Goal: Find specific page/section: Find specific page/section

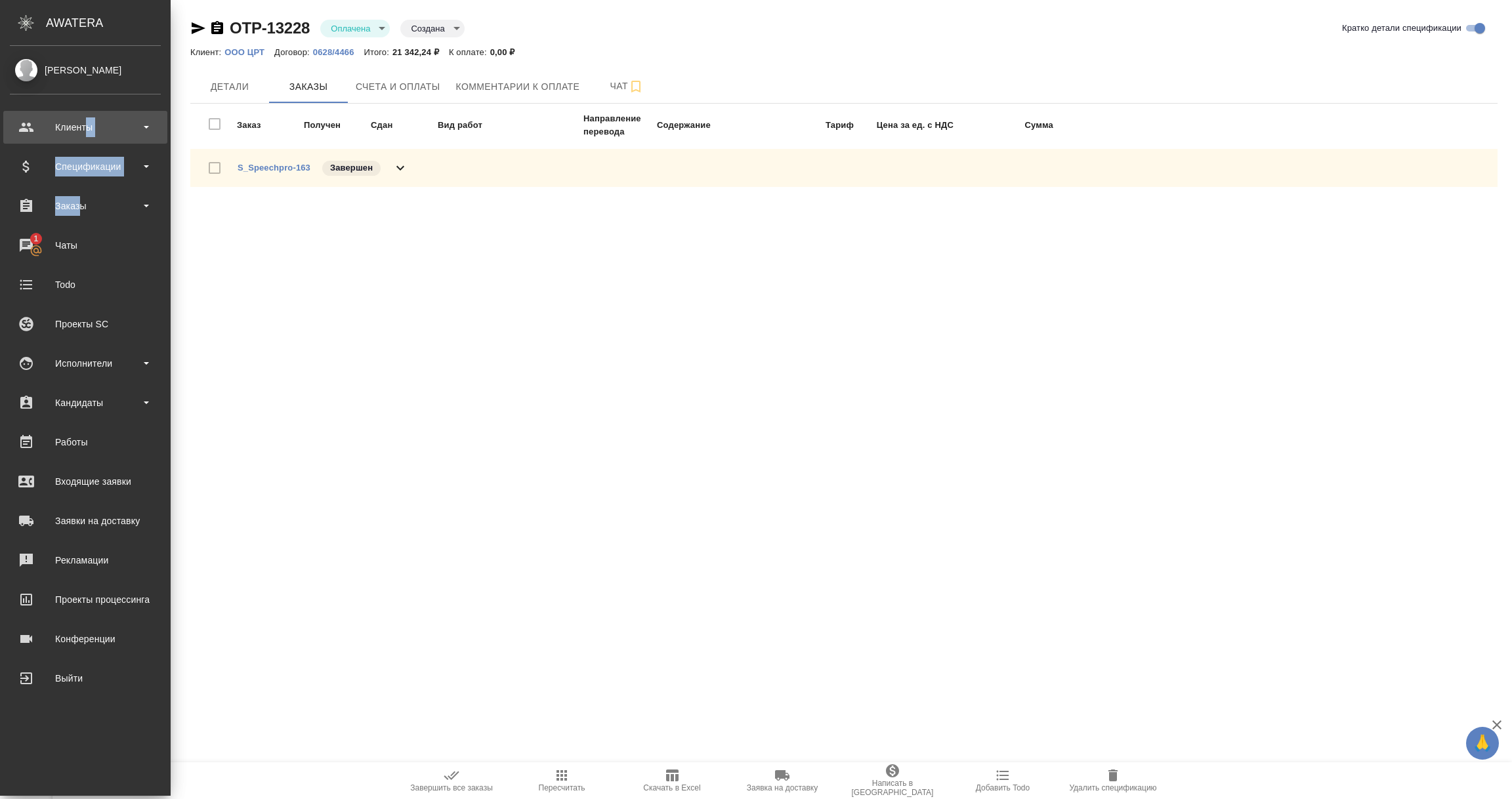
drag, startPoint x: 82, startPoint y: 203, endPoint x: 85, endPoint y: 121, distance: 82.1
click at [85, 121] on ul "Клиенты Спецификации Заказы 1 Чаты Todo Проекты SC Исполнители Кандидаты Работы…" at bounding box center [85, 400] width 171 height 590
click at [85, 121] on div "Клиенты" at bounding box center [84, 127] width 151 height 20
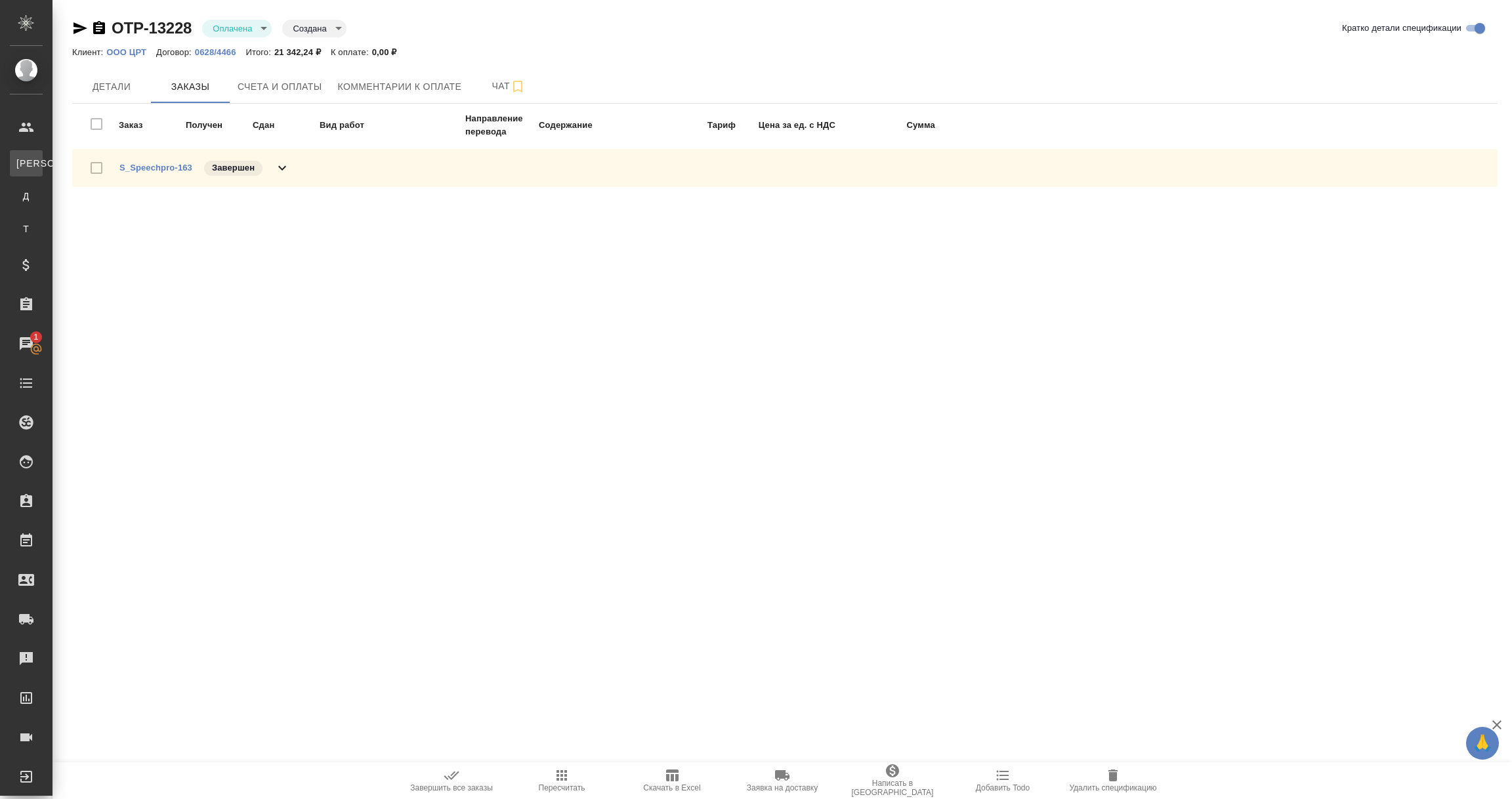
click at [20, 157] on div "Клиенты" at bounding box center [9, 163] width 20 height 13
select select "RU"
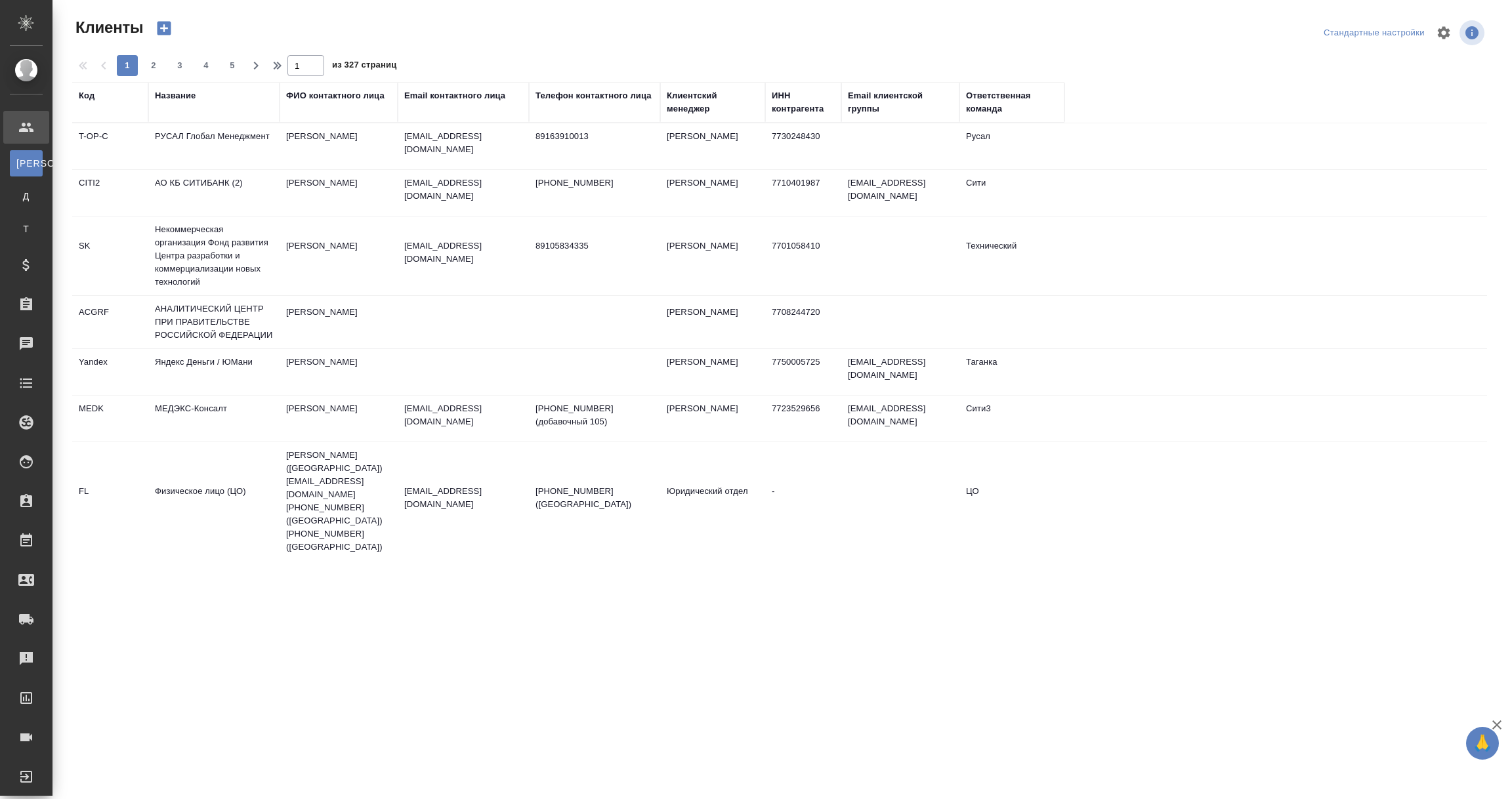
click at [337, 97] on div "ФИО контактного лица" at bounding box center [336, 96] width 99 height 13
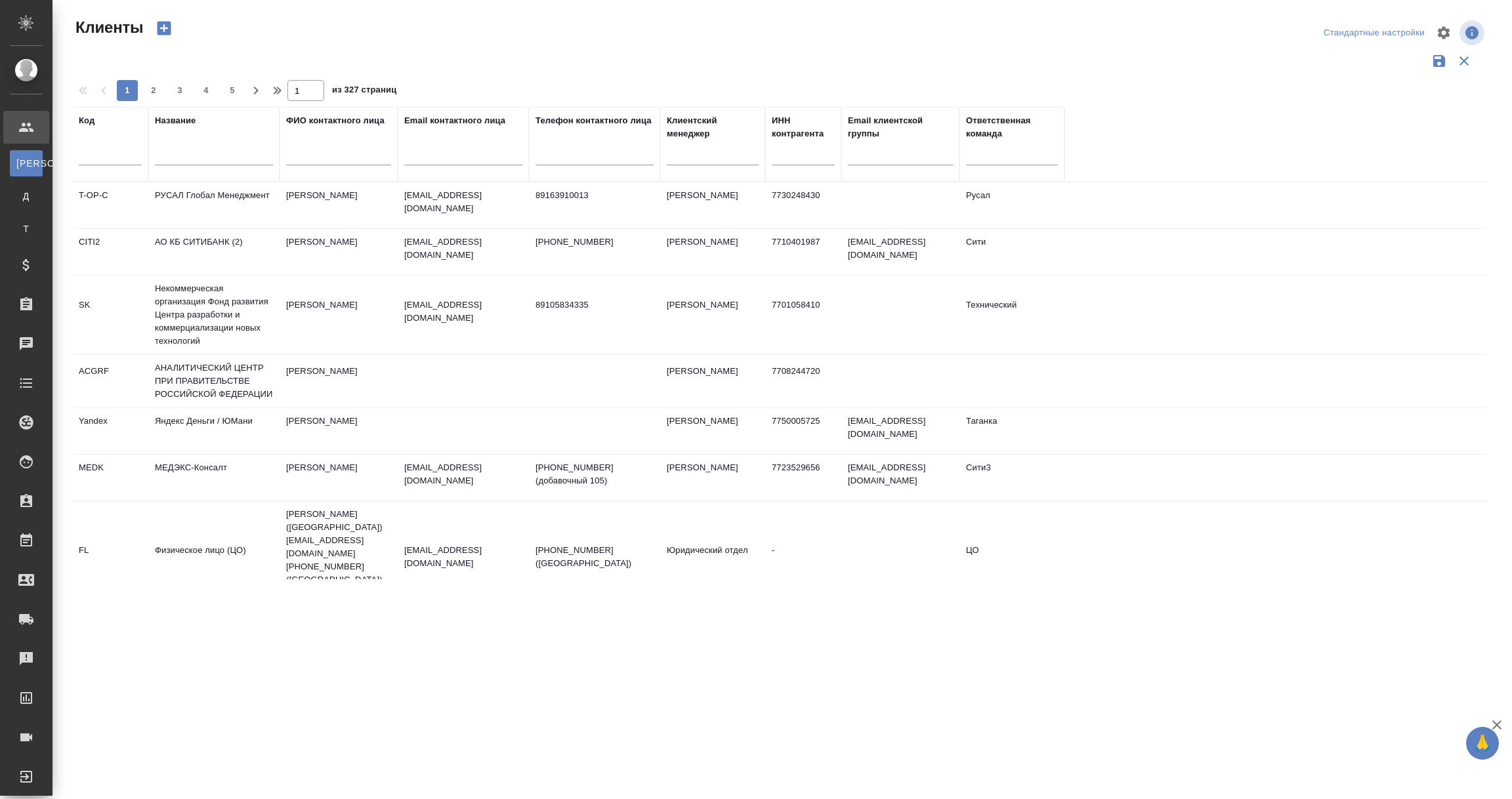
click at [218, 156] on input "text" at bounding box center [214, 157] width 118 height 16
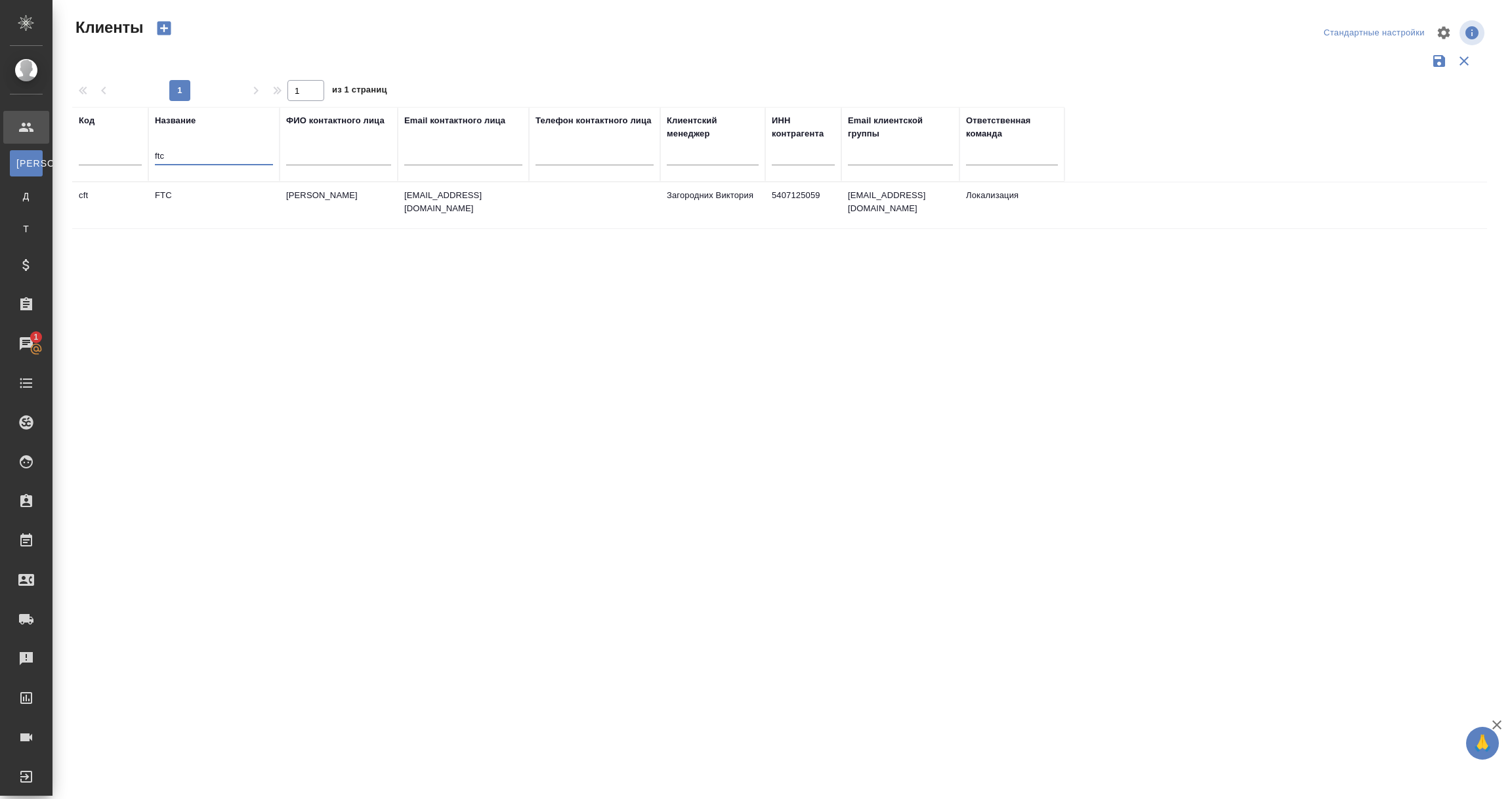
type input "ftc"
click at [178, 208] on td "FTC" at bounding box center [214, 205] width 131 height 46
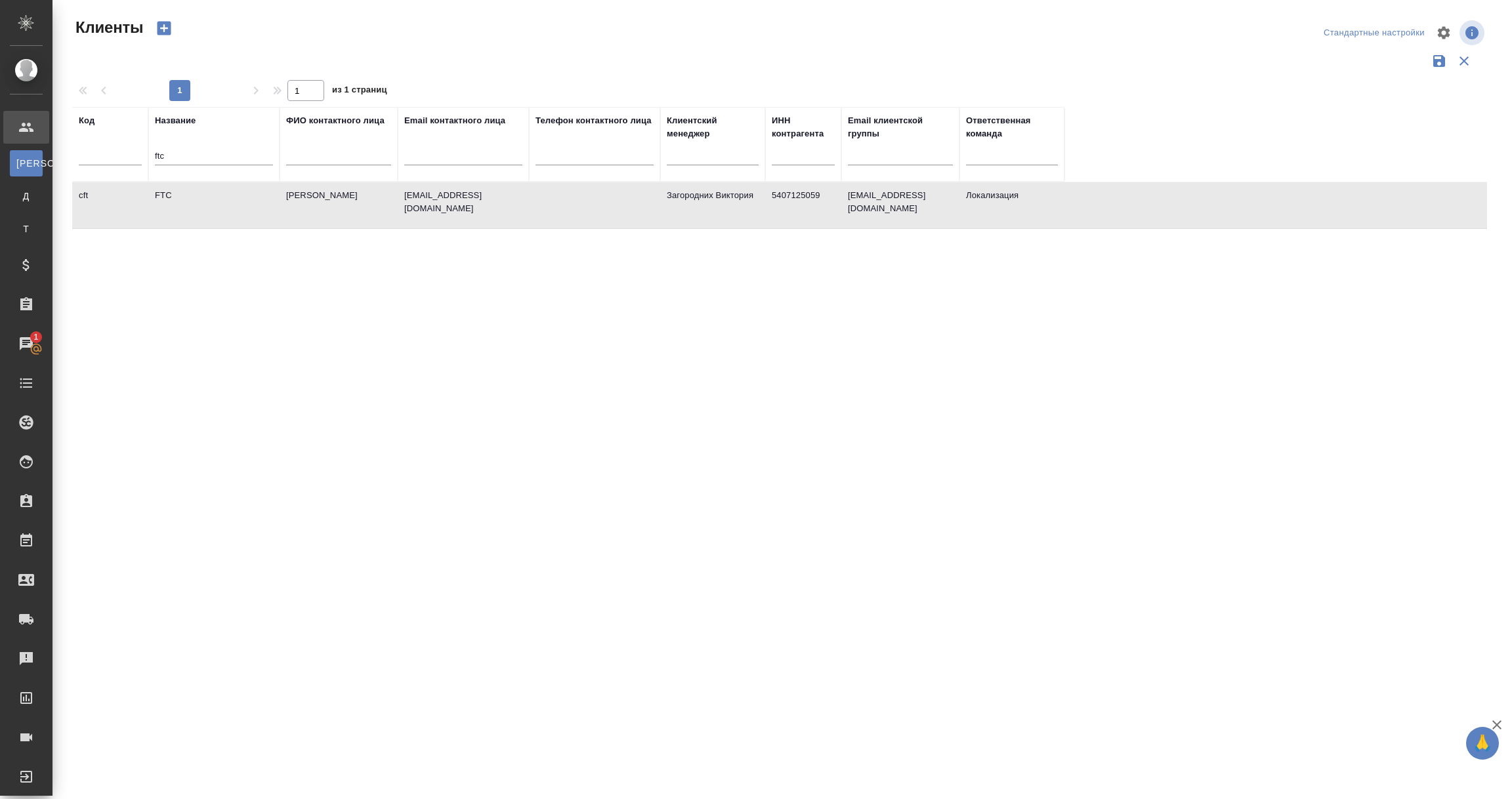
click at [178, 208] on td "FTC" at bounding box center [214, 205] width 131 height 46
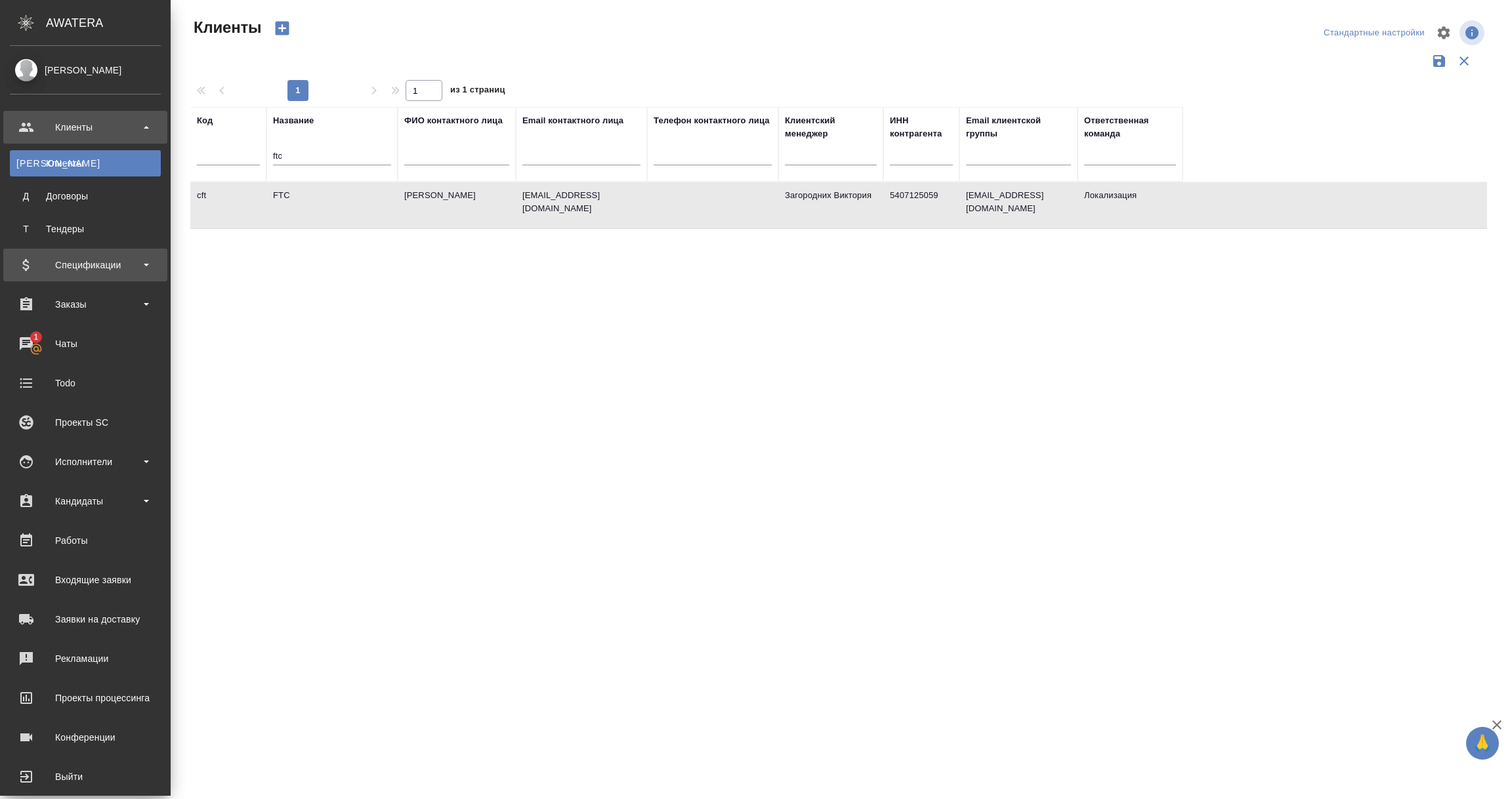
click at [86, 262] on div "Спецификации" at bounding box center [84, 265] width 151 height 20
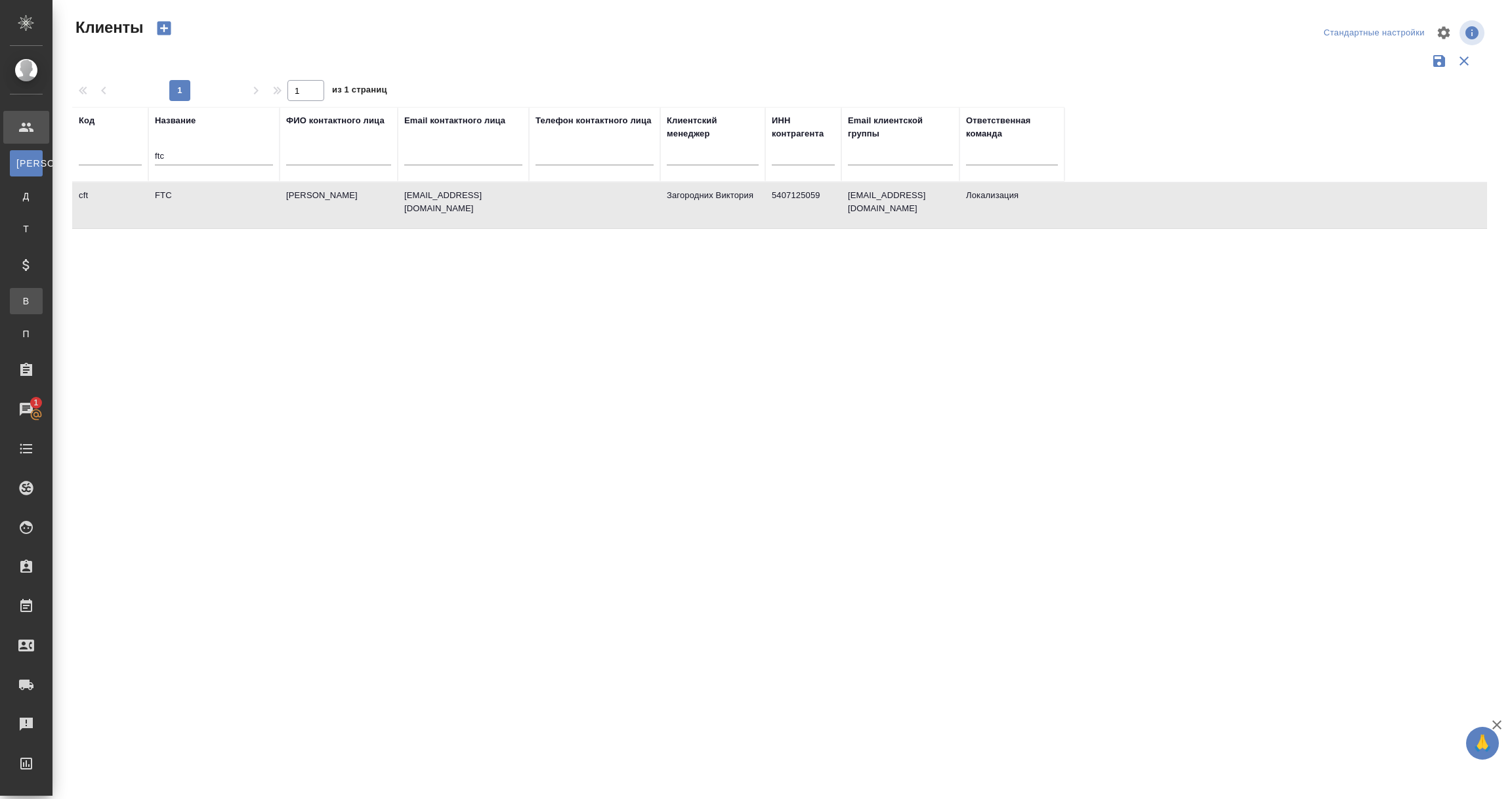
click at [20, 306] on div "Все спецификации" at bounding box center [9, 301] width 20 height 13
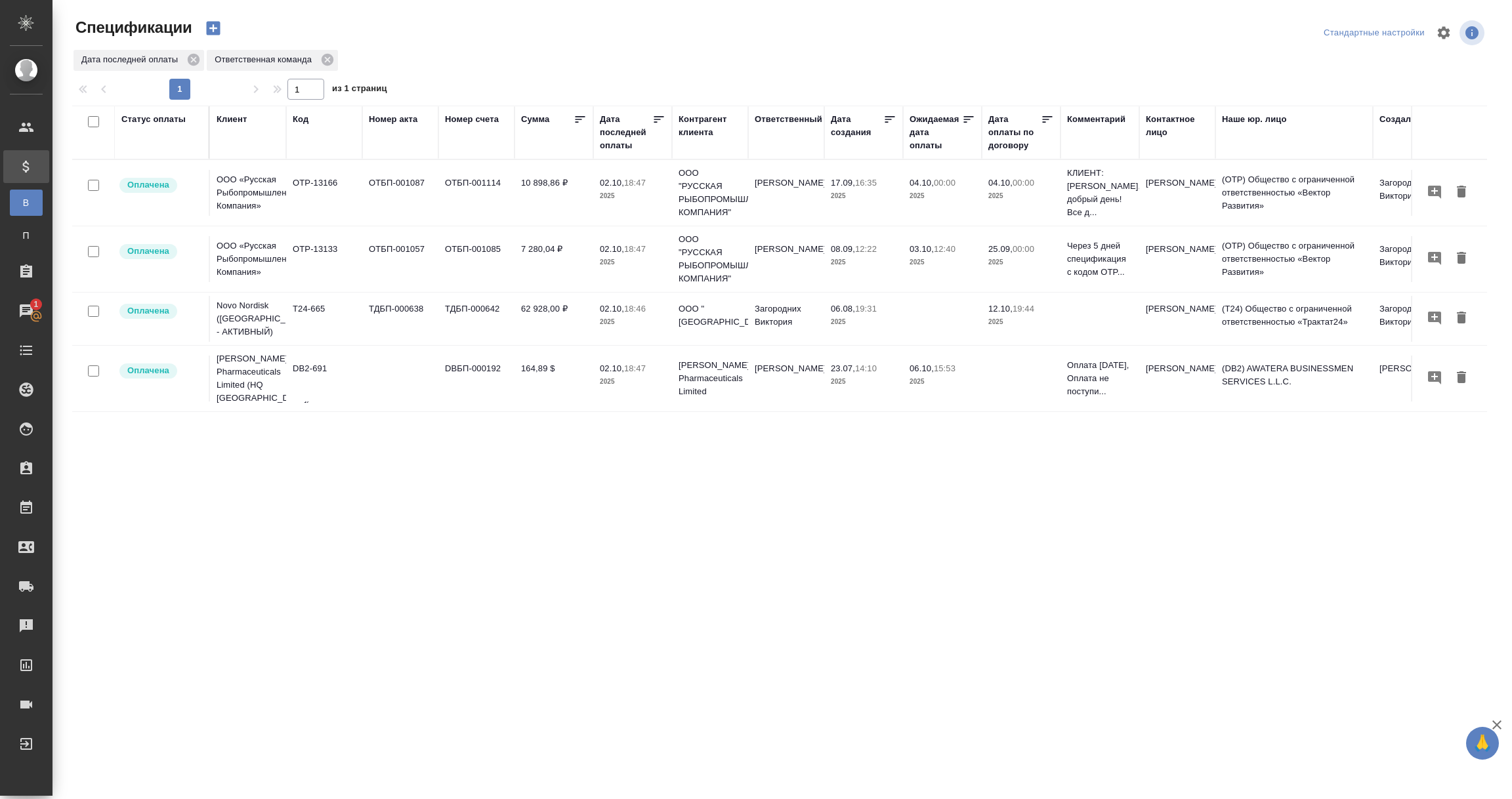
click at [303, 118] on div "Код" at bounding box center [300, 120] width 16 height 13
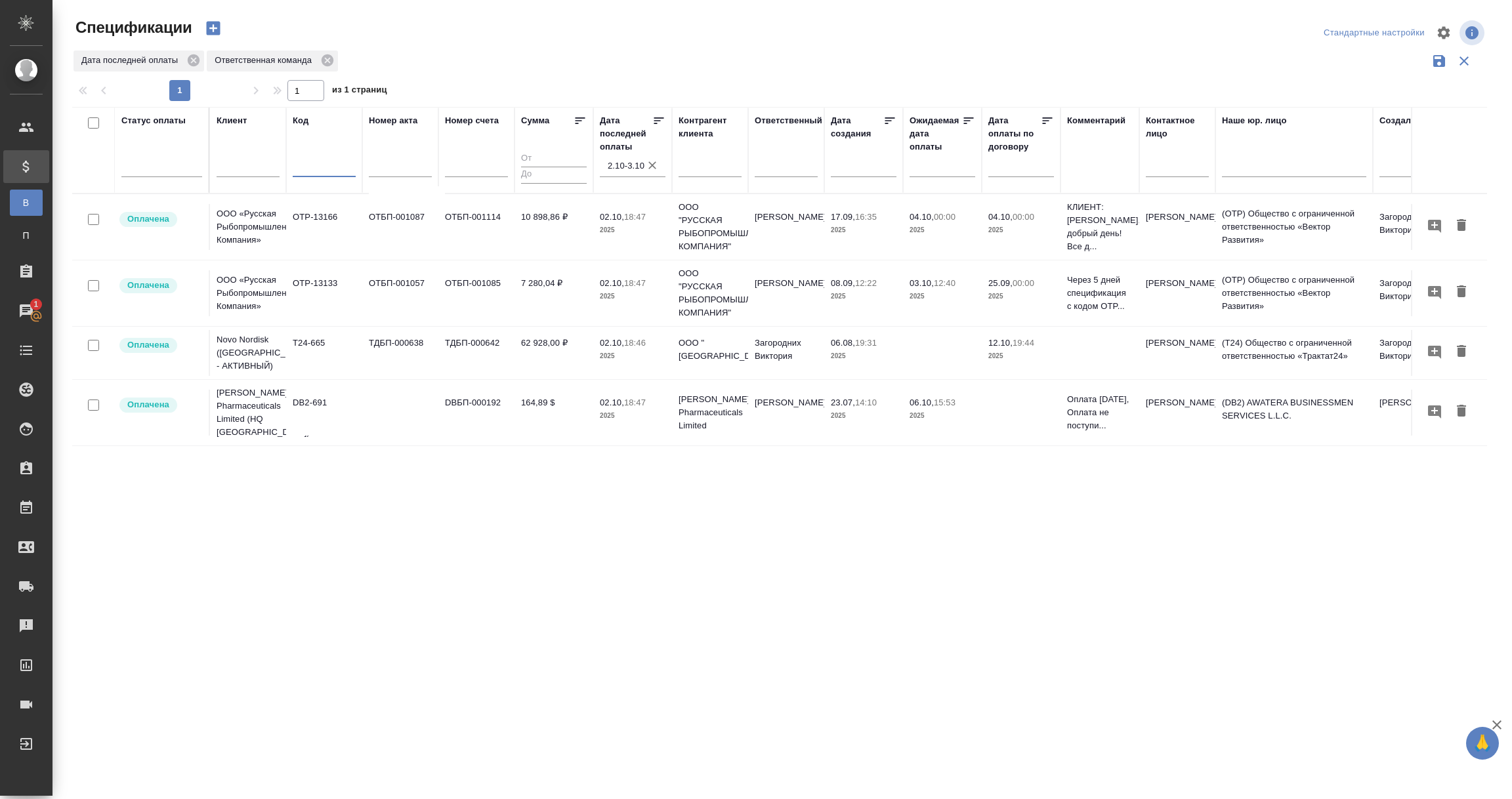
click at [308, 171] on input "text" at bounding box center [324, 168] width 63 height 16
paste input "KZ-4347"
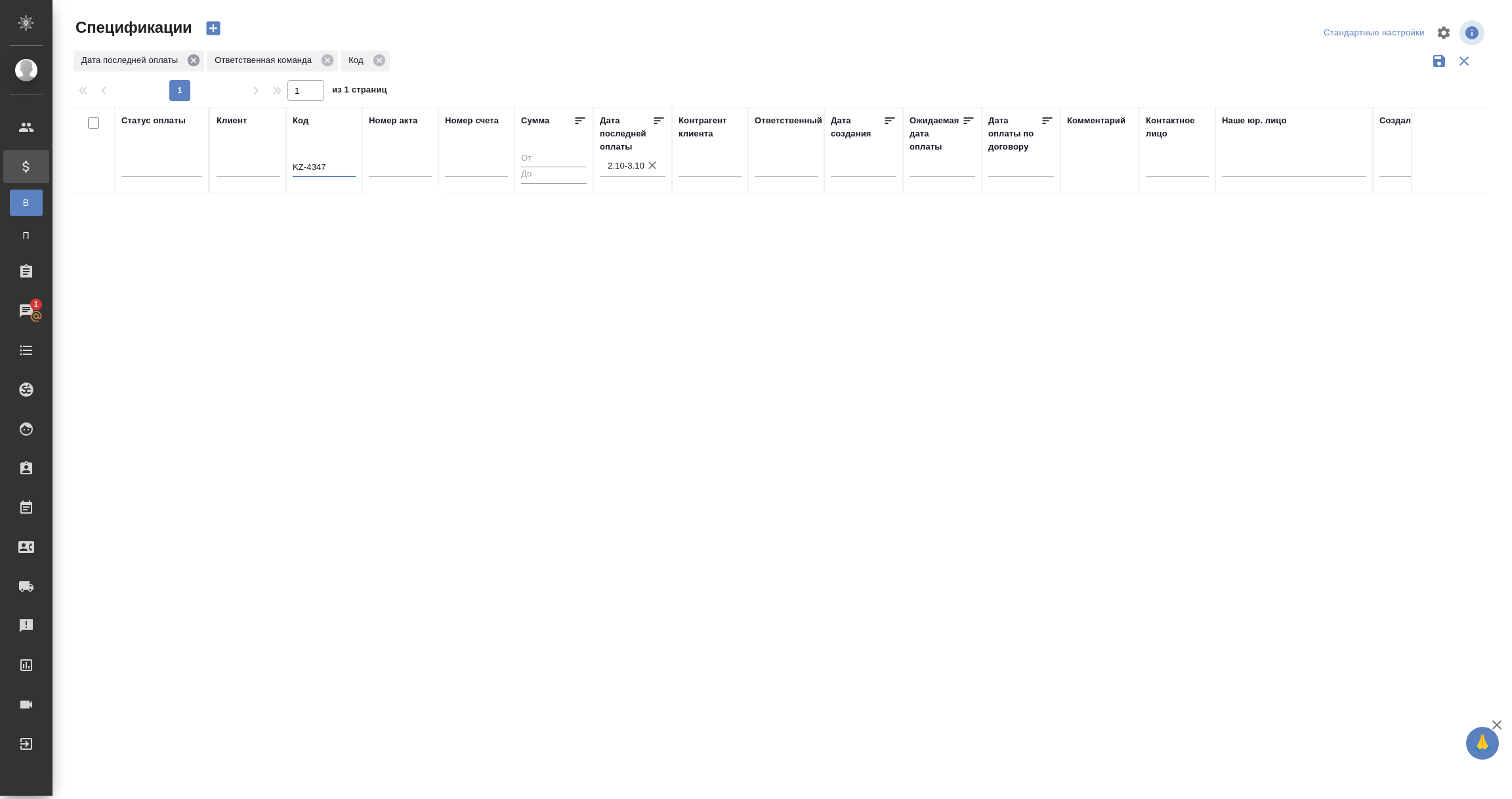
type input "KZ-4347"
click at [190, 61] on icon at bounding box center [194, 60] width 11 height 11
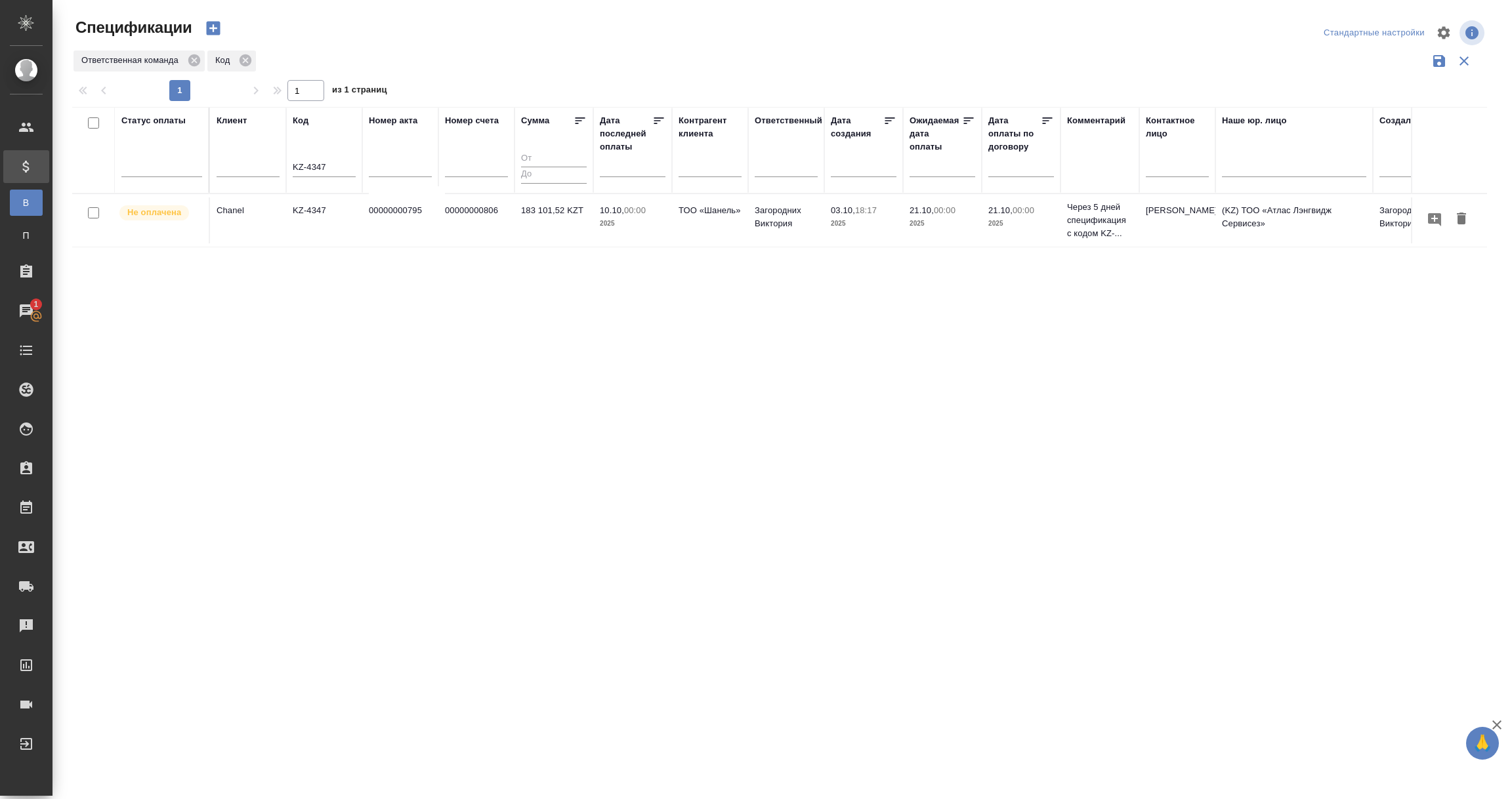
click at [160, 214] on p "Не оплачена" at bounding box center [154, 213] width 54 height 13
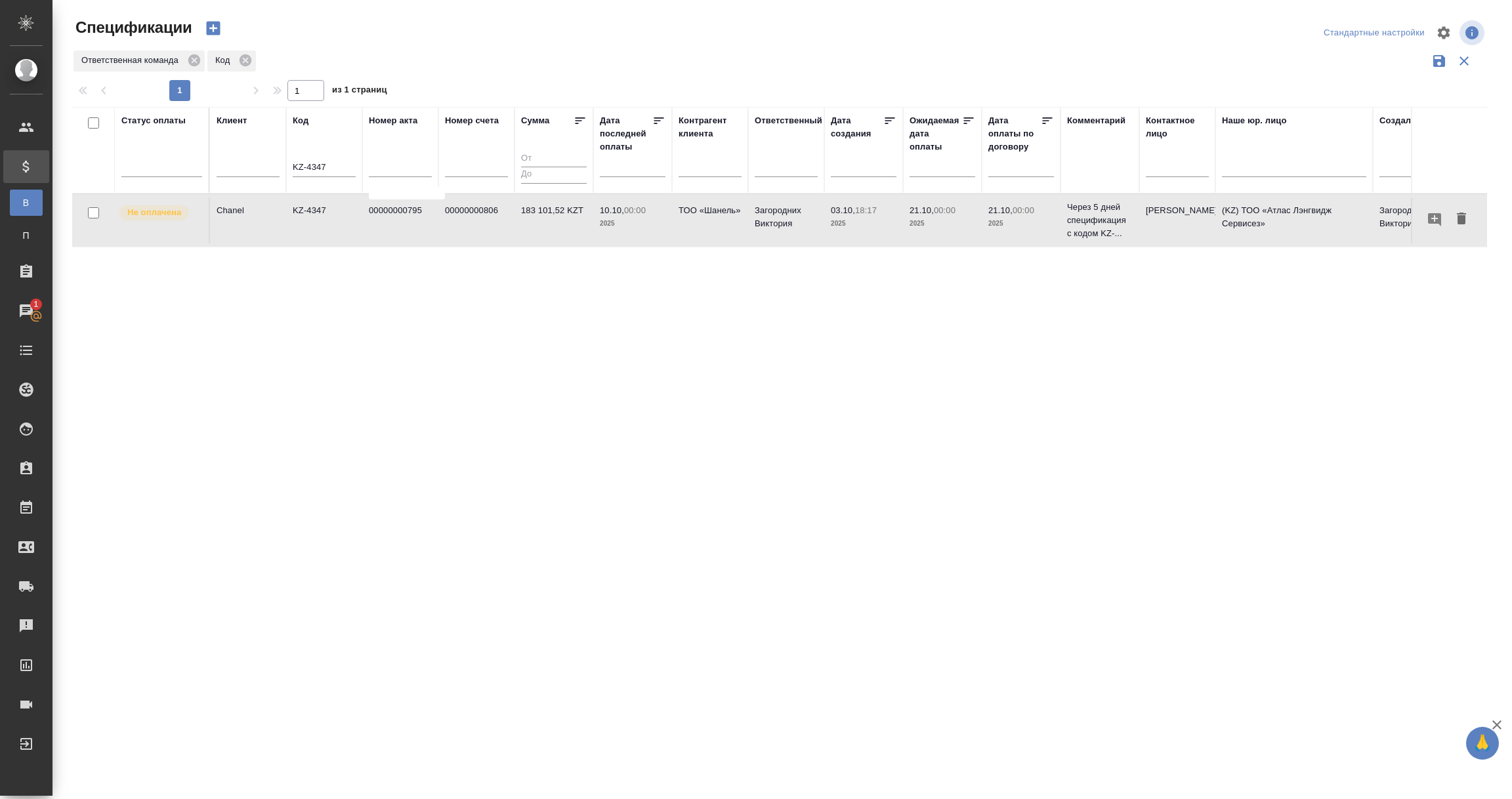
click at [160, 214] on p "Не оплачена" at bounding box center [154, 213] width 54 height 13
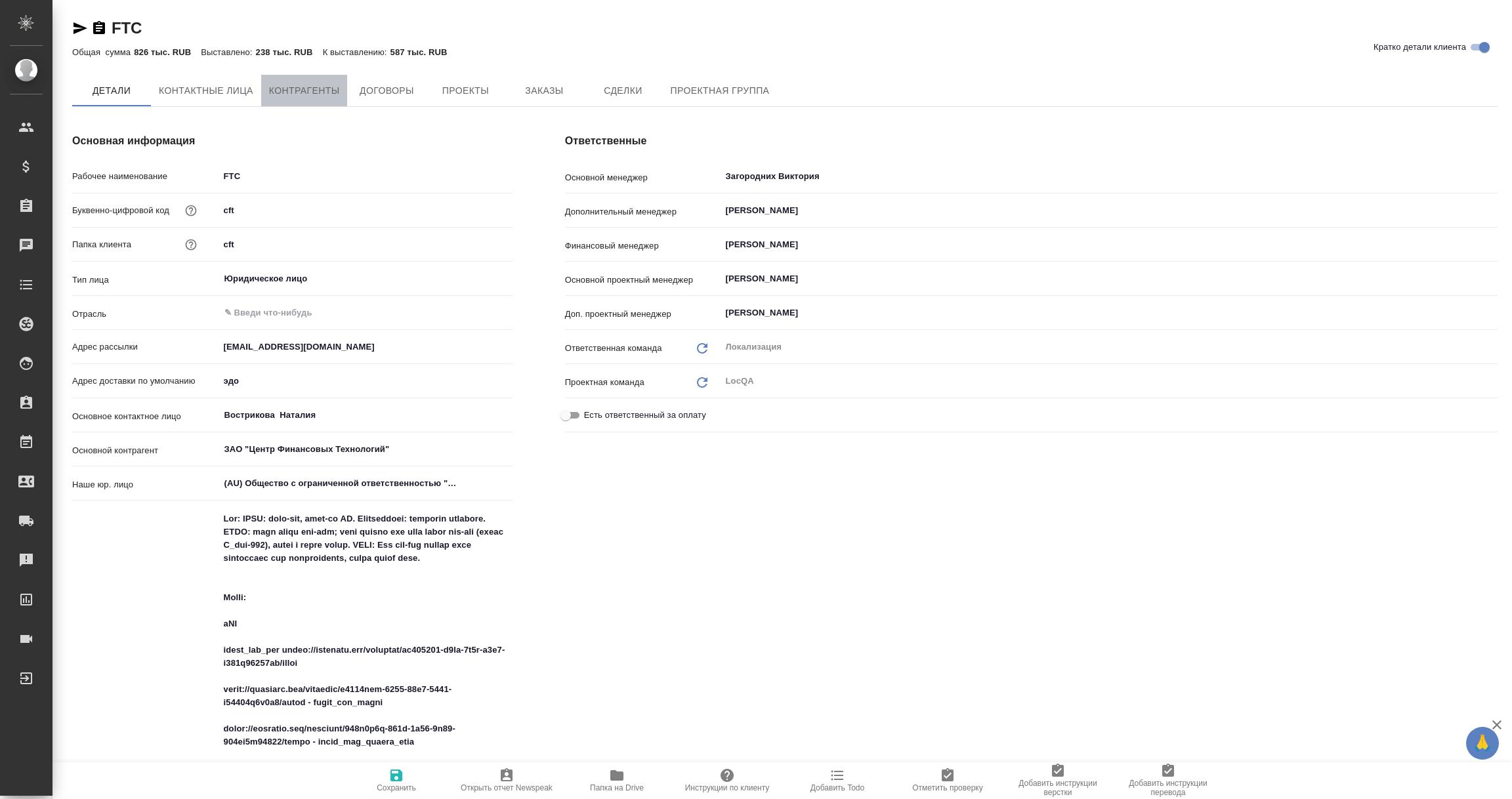
click at [311, 90] on span "Контрагенты" at bounding box center [305, 90] width 71 height 16
type textarea "x"
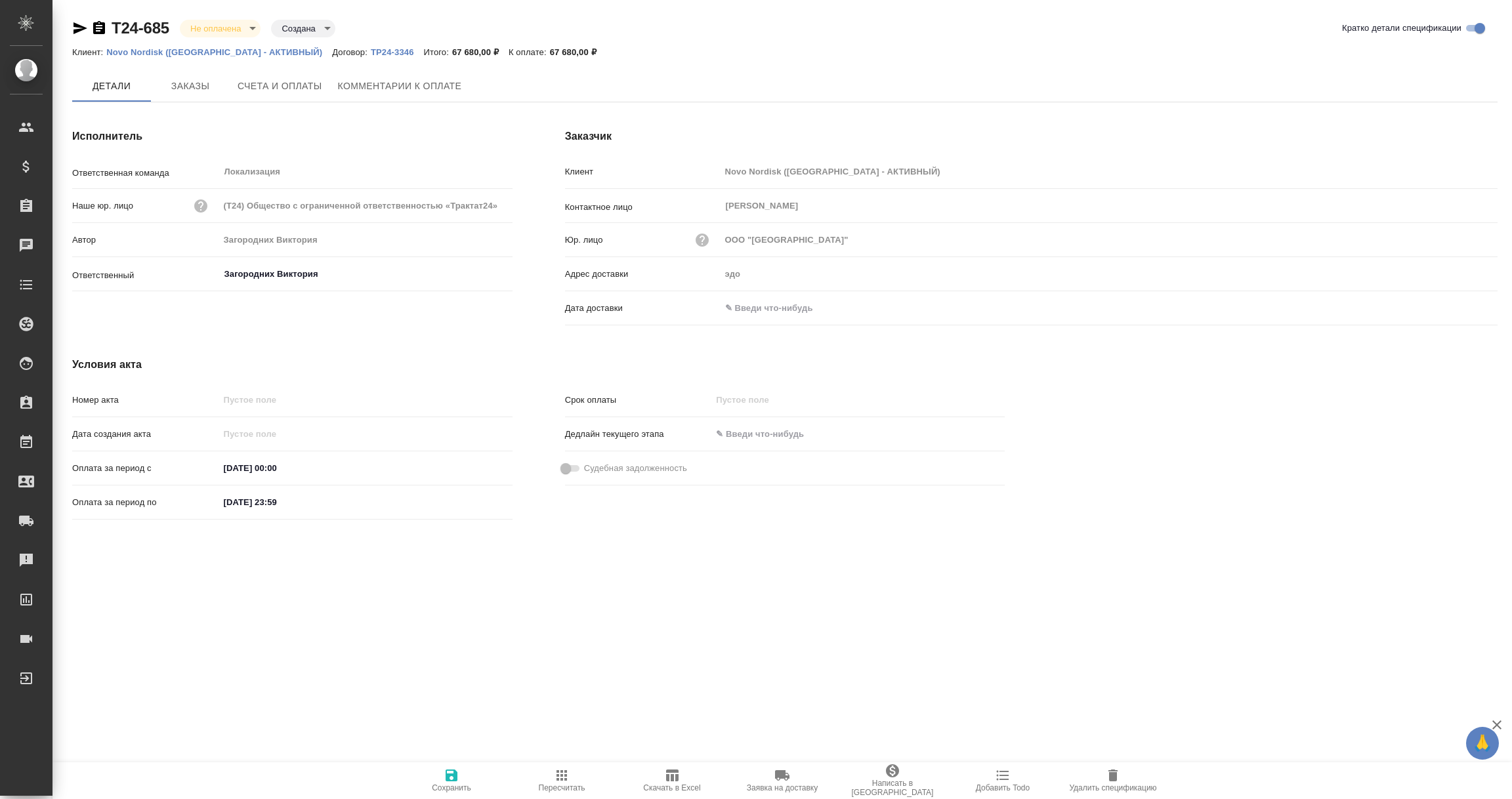
click at [777, 307] on input "text" at bounding box center [777, 308] width 115 height 19
click at [1463, 303] on icon "button" at bounding box center [1460, 307] width 11 height 13
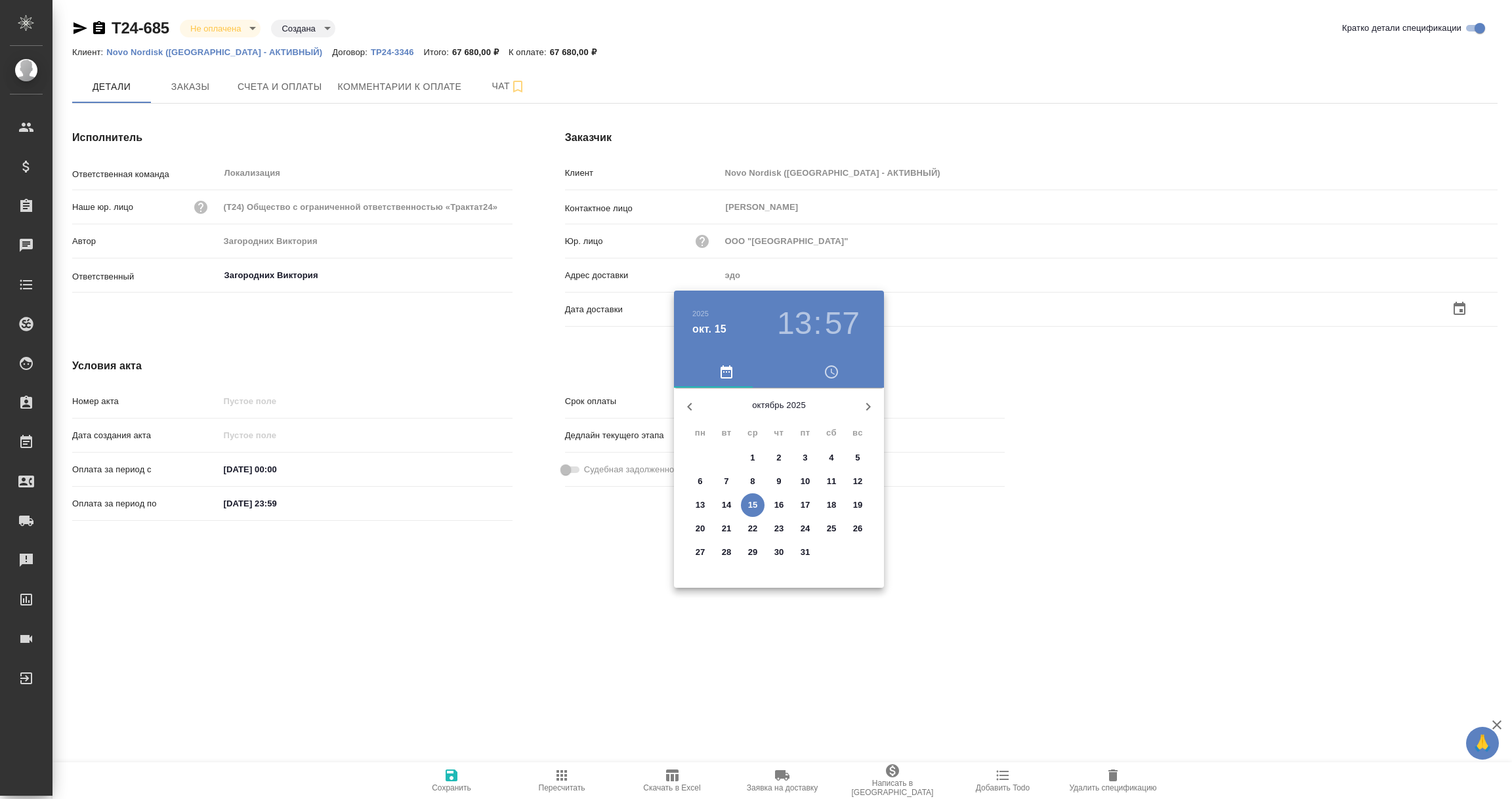
click at [753, 505] on p "15" at bounding box center [753, 506] width 9 height 13
type input "15.10.2025 13:57"
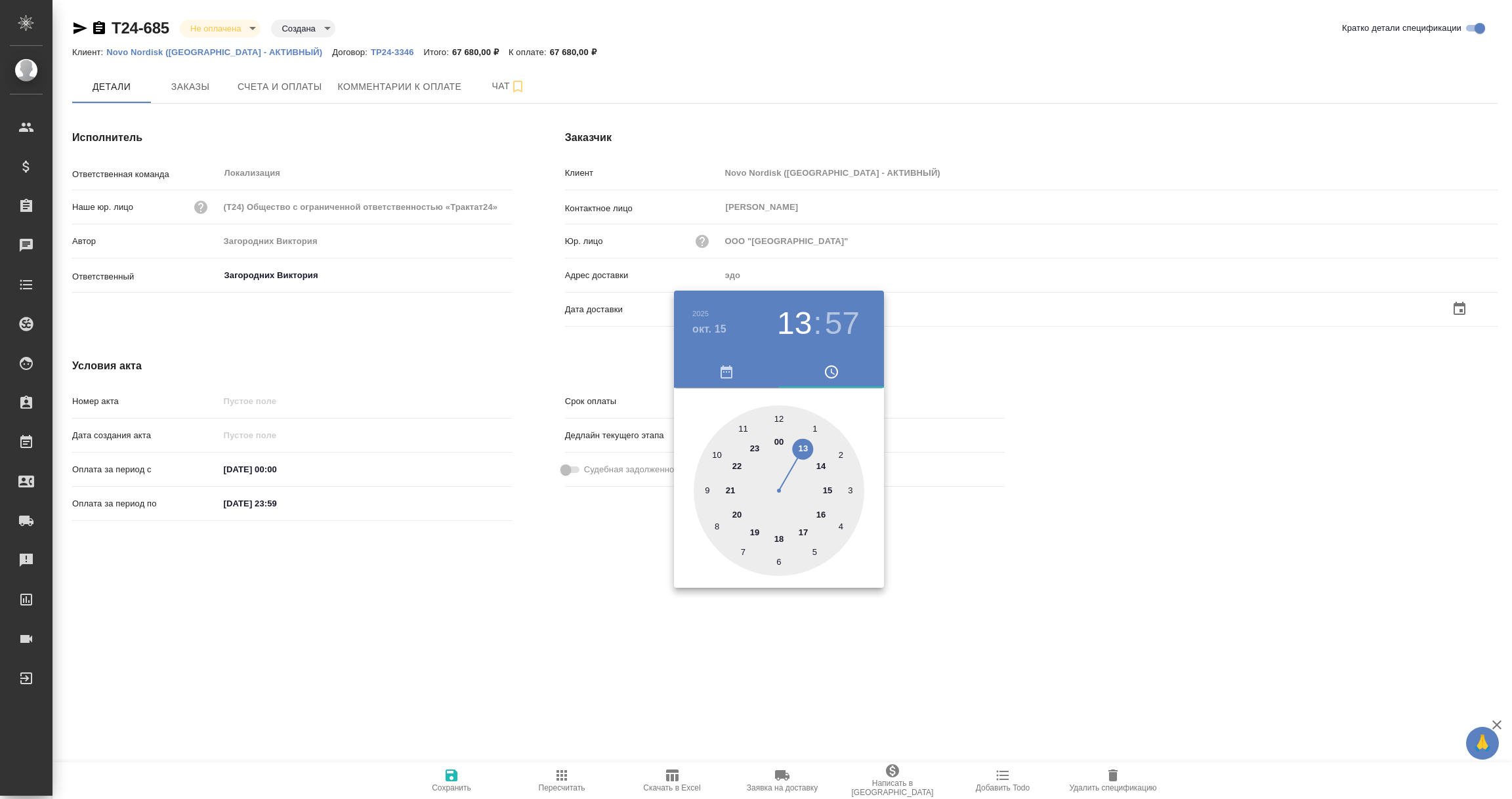
click at [602, 584] on div at bounding box center [756, 400] width 1512 height 799
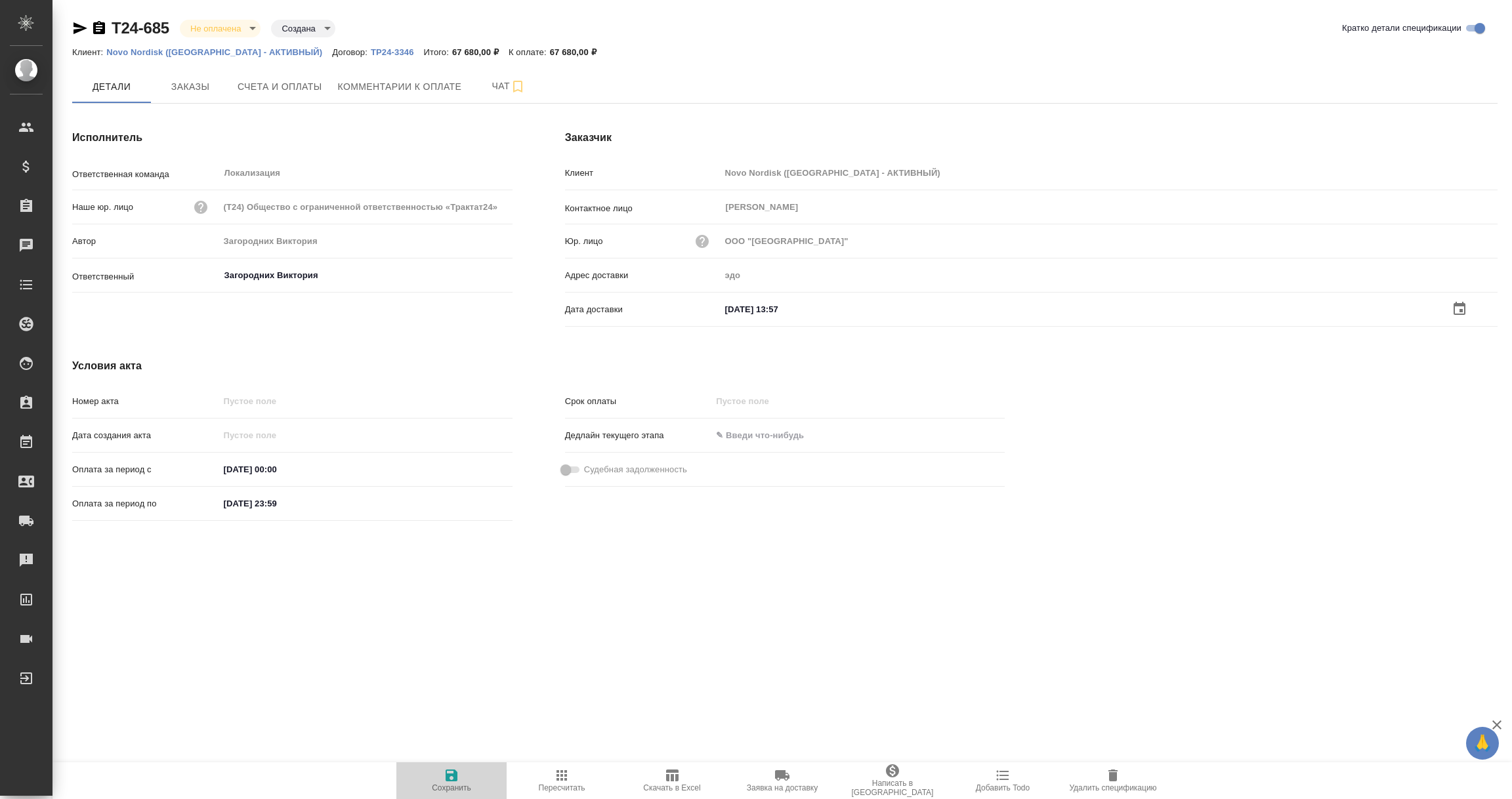
click at [450, 775] on icon "button" at bounding box center [452, 775] width 11 height 11
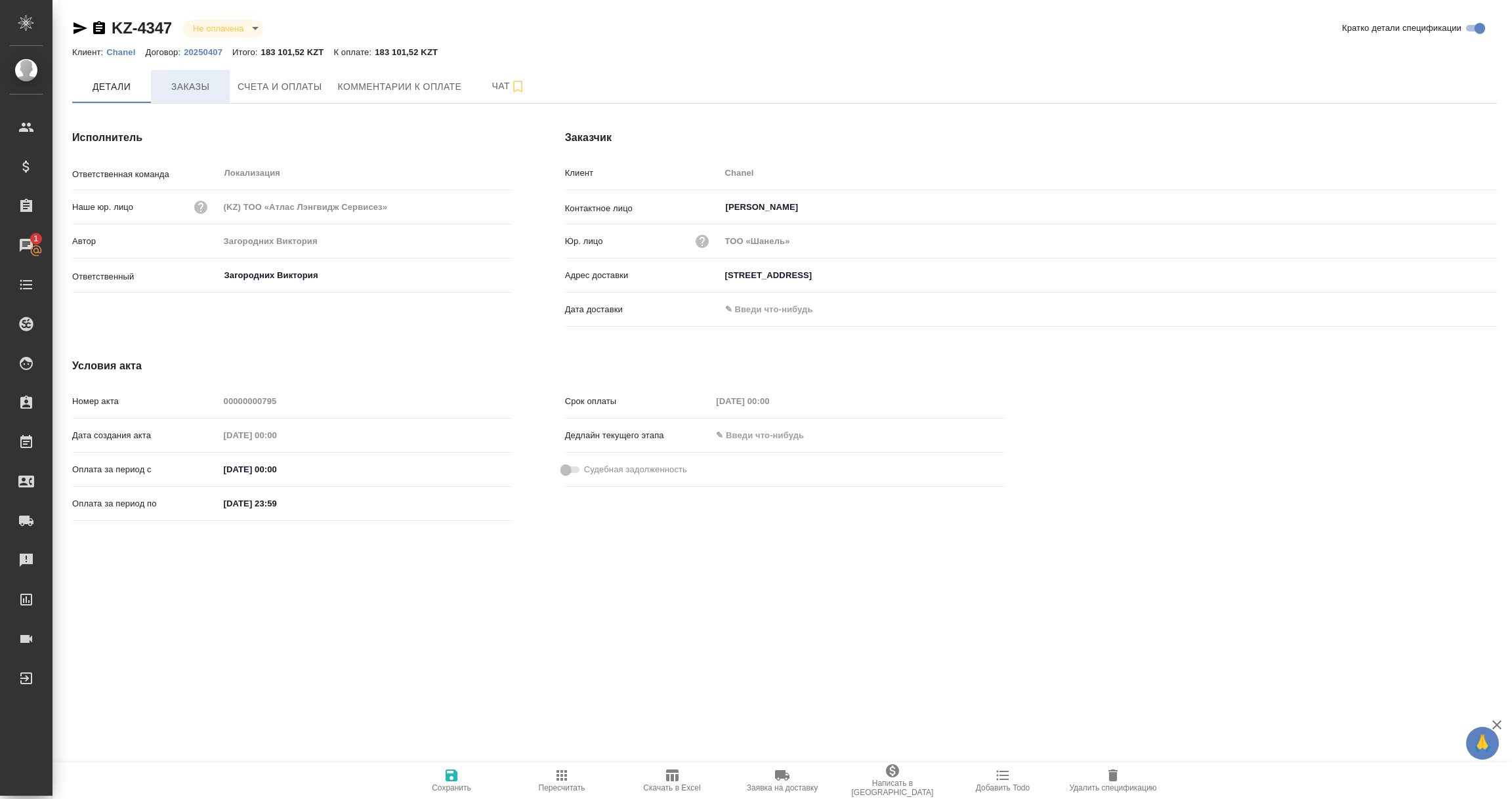
click at [191, 88] on span "Заказы" at bounding box center [190, 86] width 63 height 16
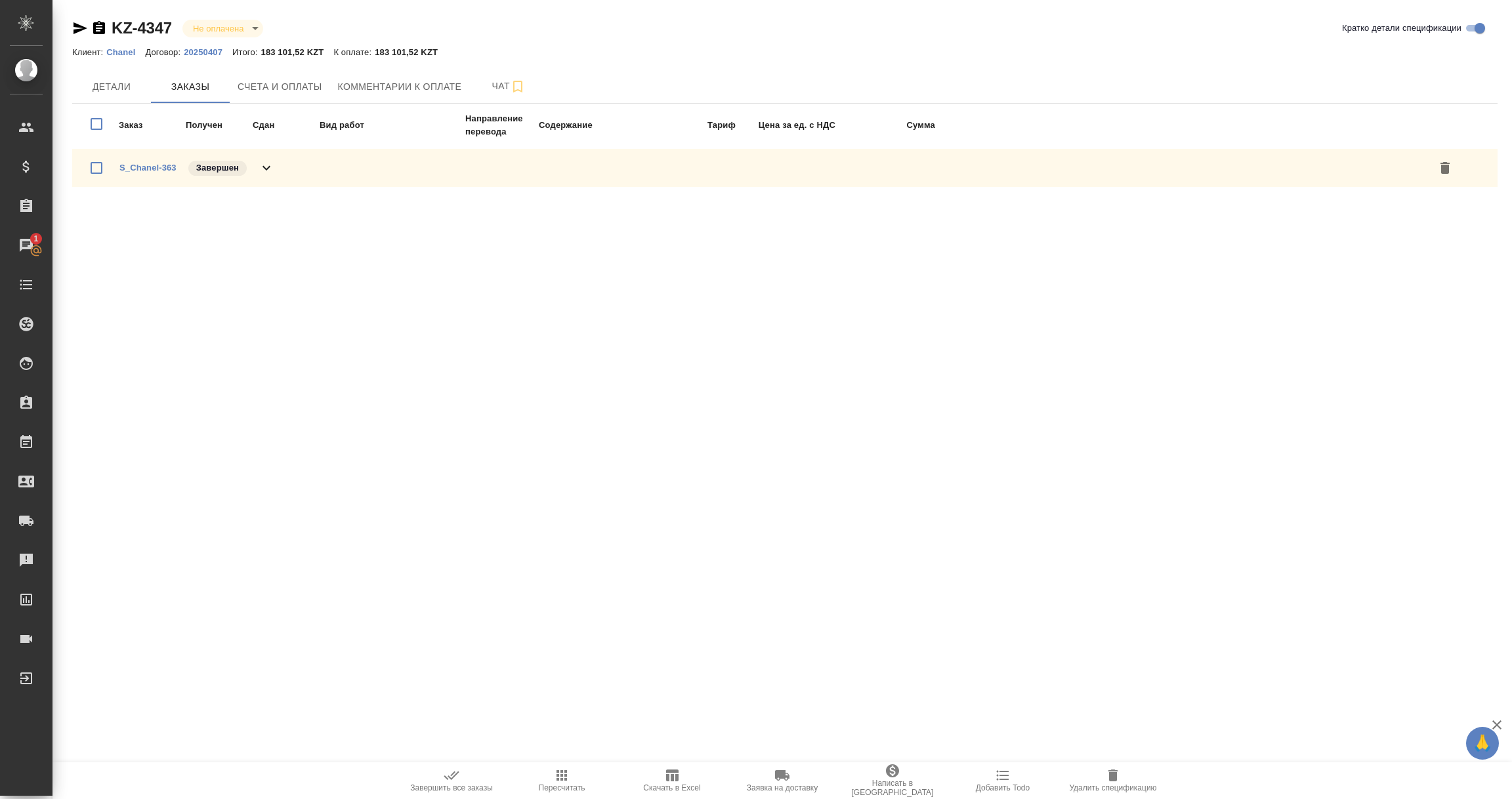
click at [261, 171] on icon at bounding box center [266, 168] width 16 height 16
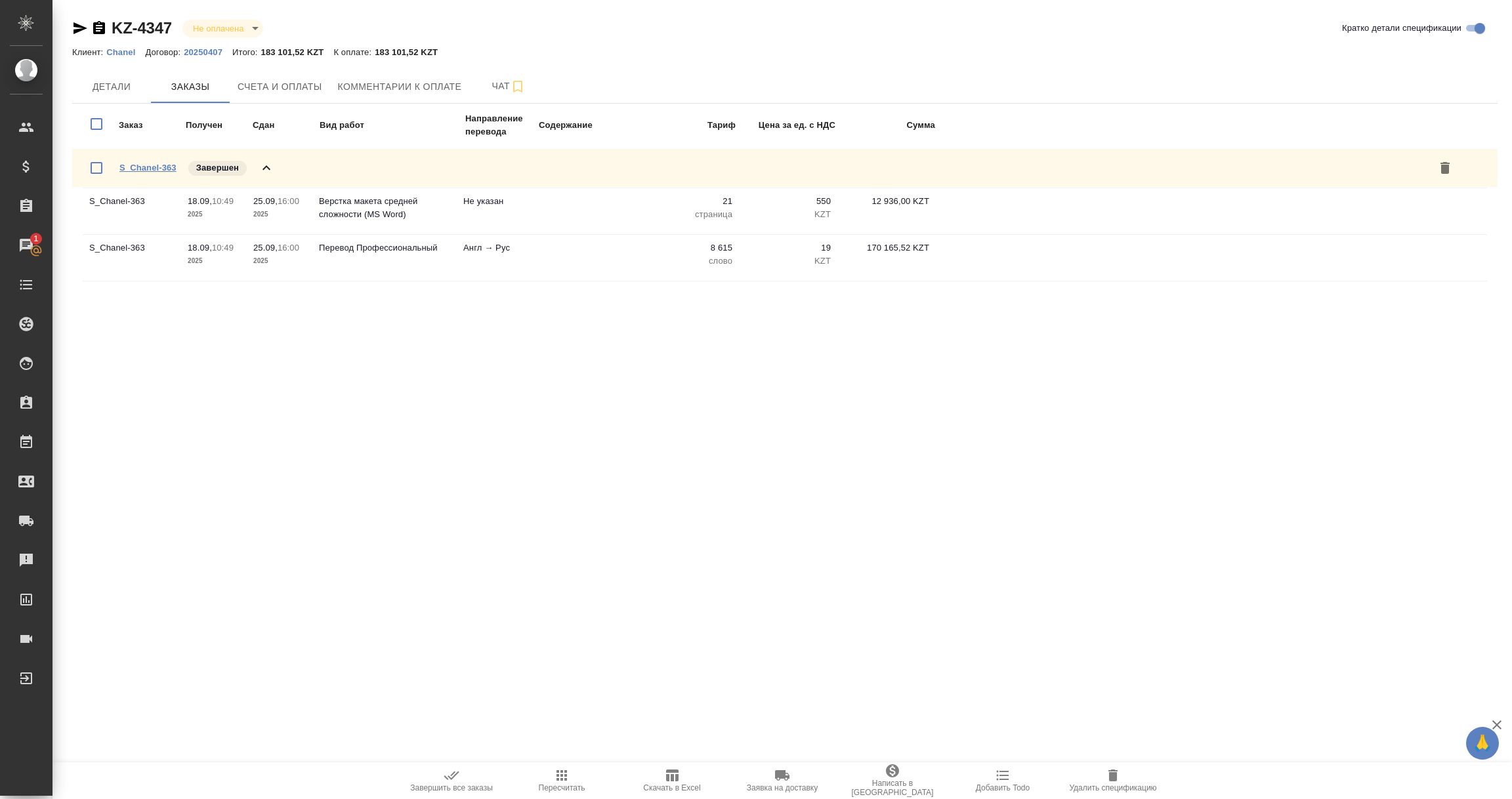
click at [157, 163] on link "S_Chanel-363" at bounding box center [148, 167] width 57 height 9
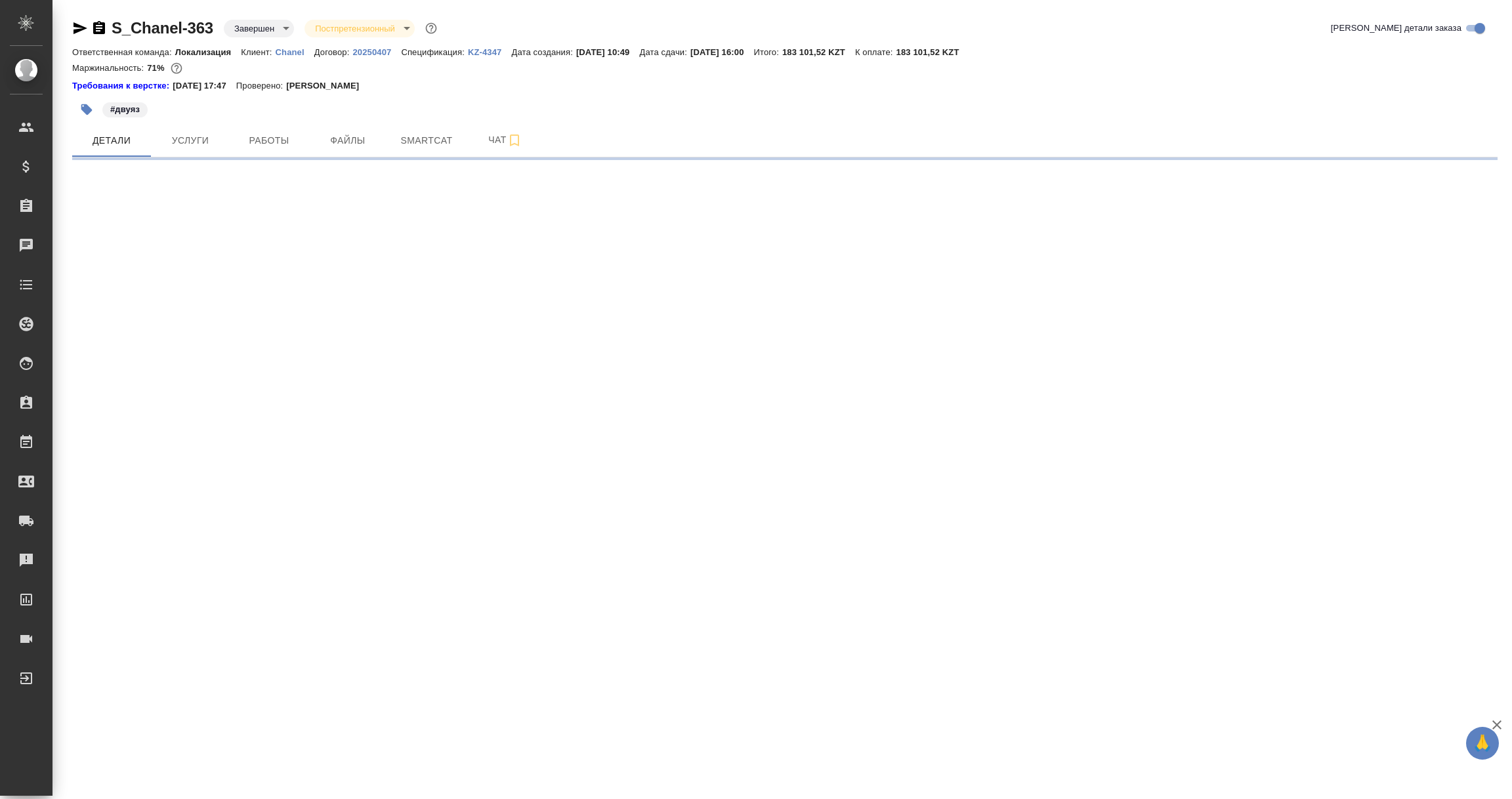
select select "RU"
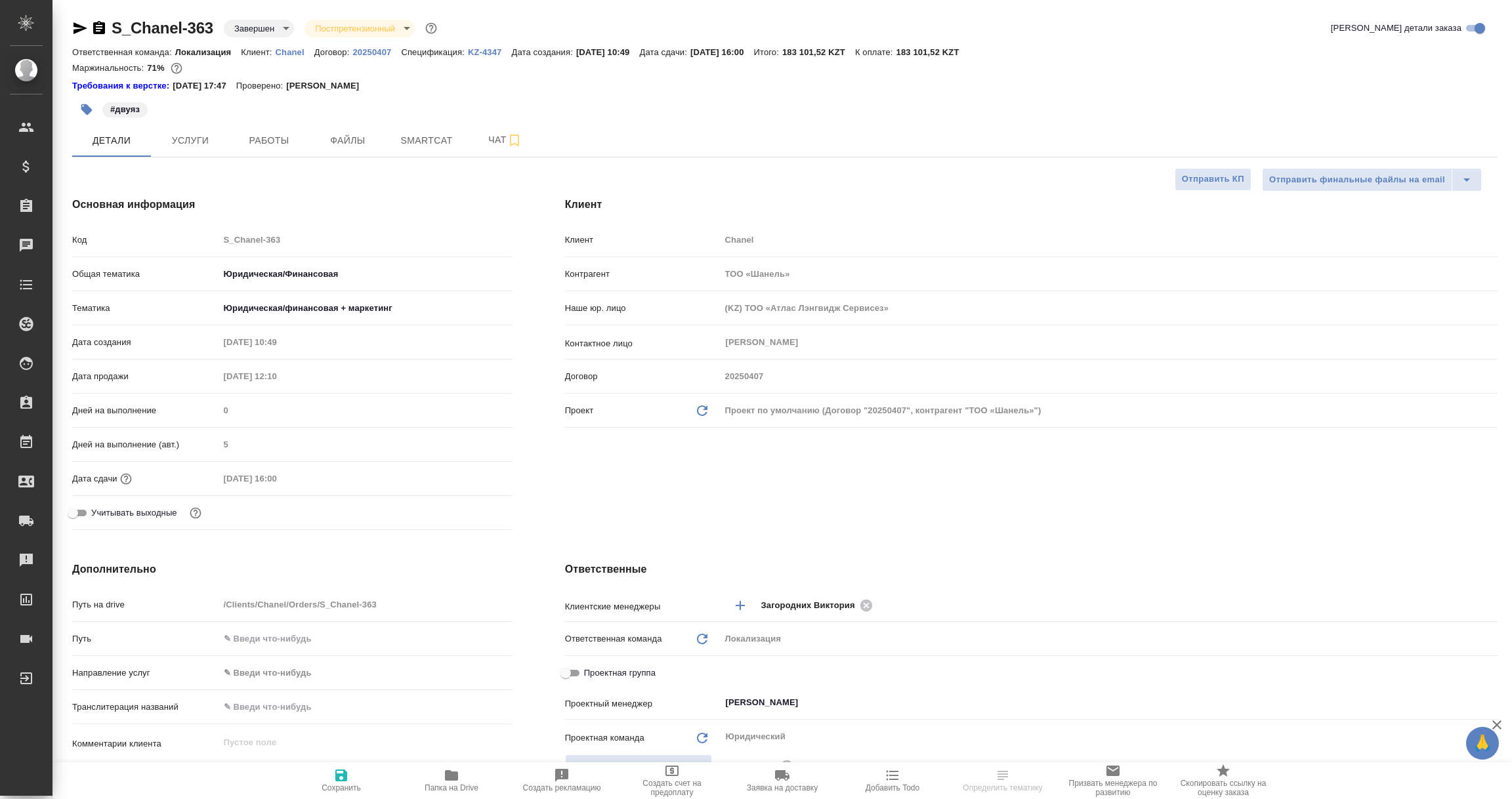
type textarea "x"
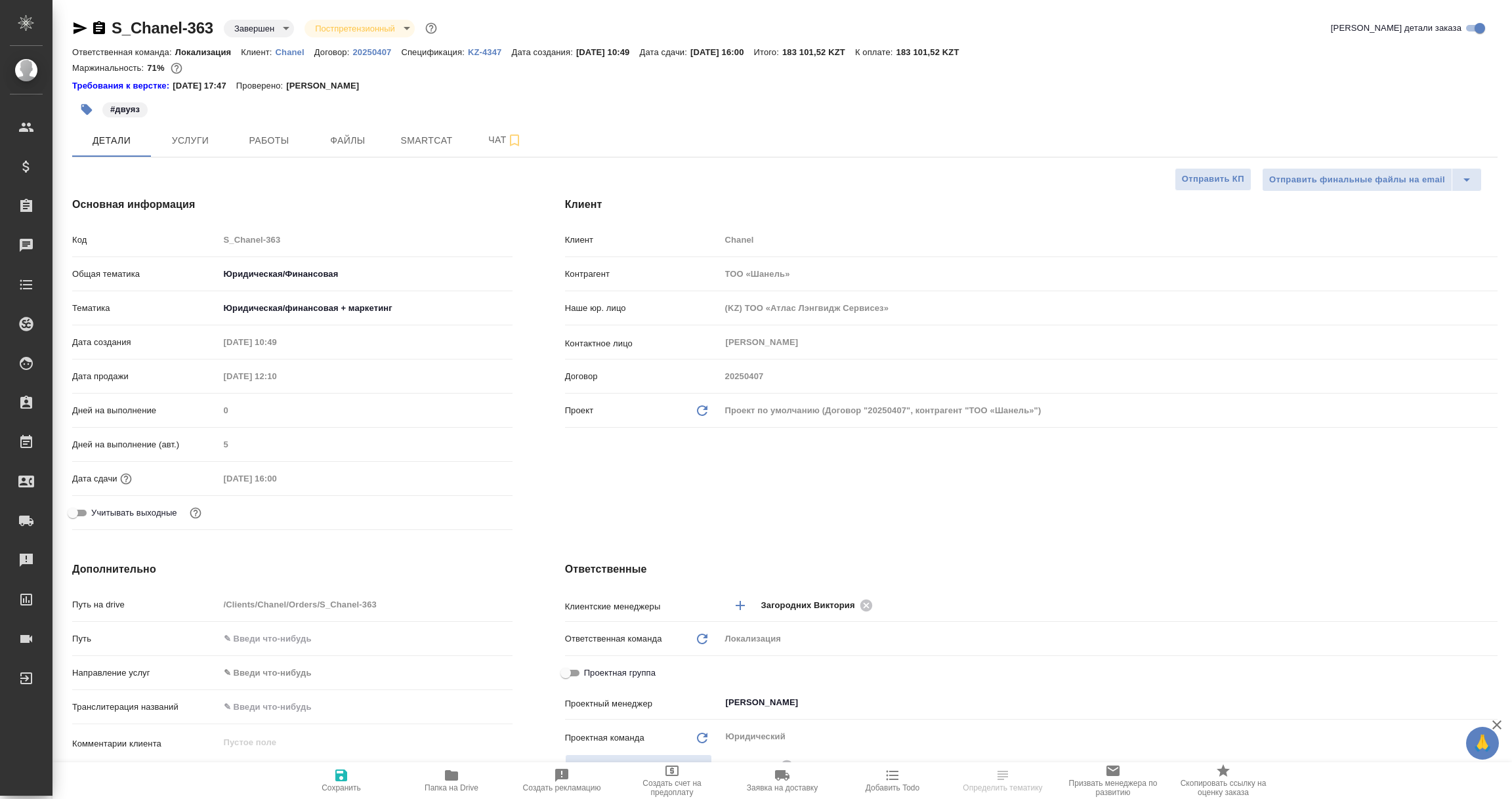
type textarea "x"
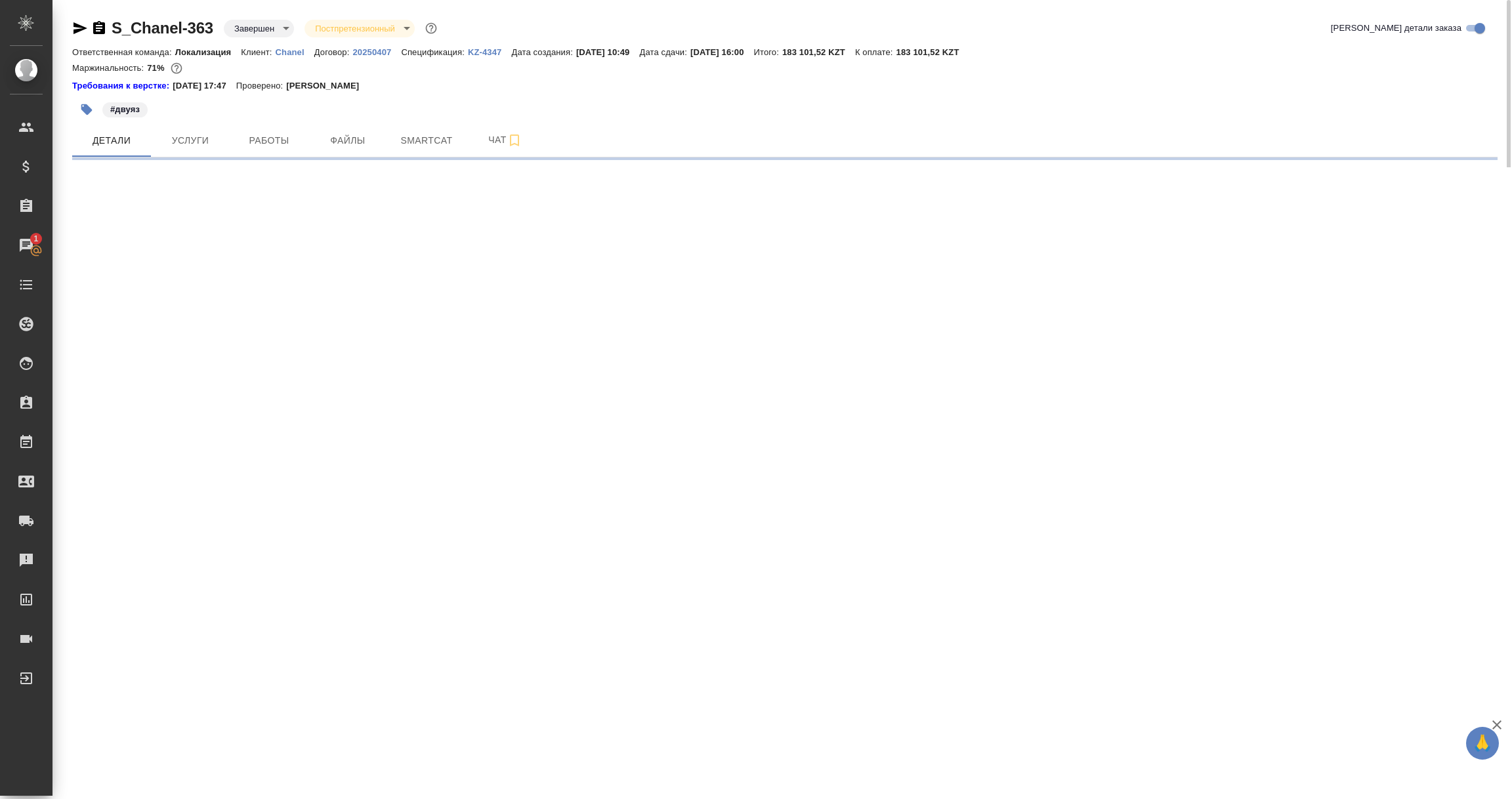
select select "RU"
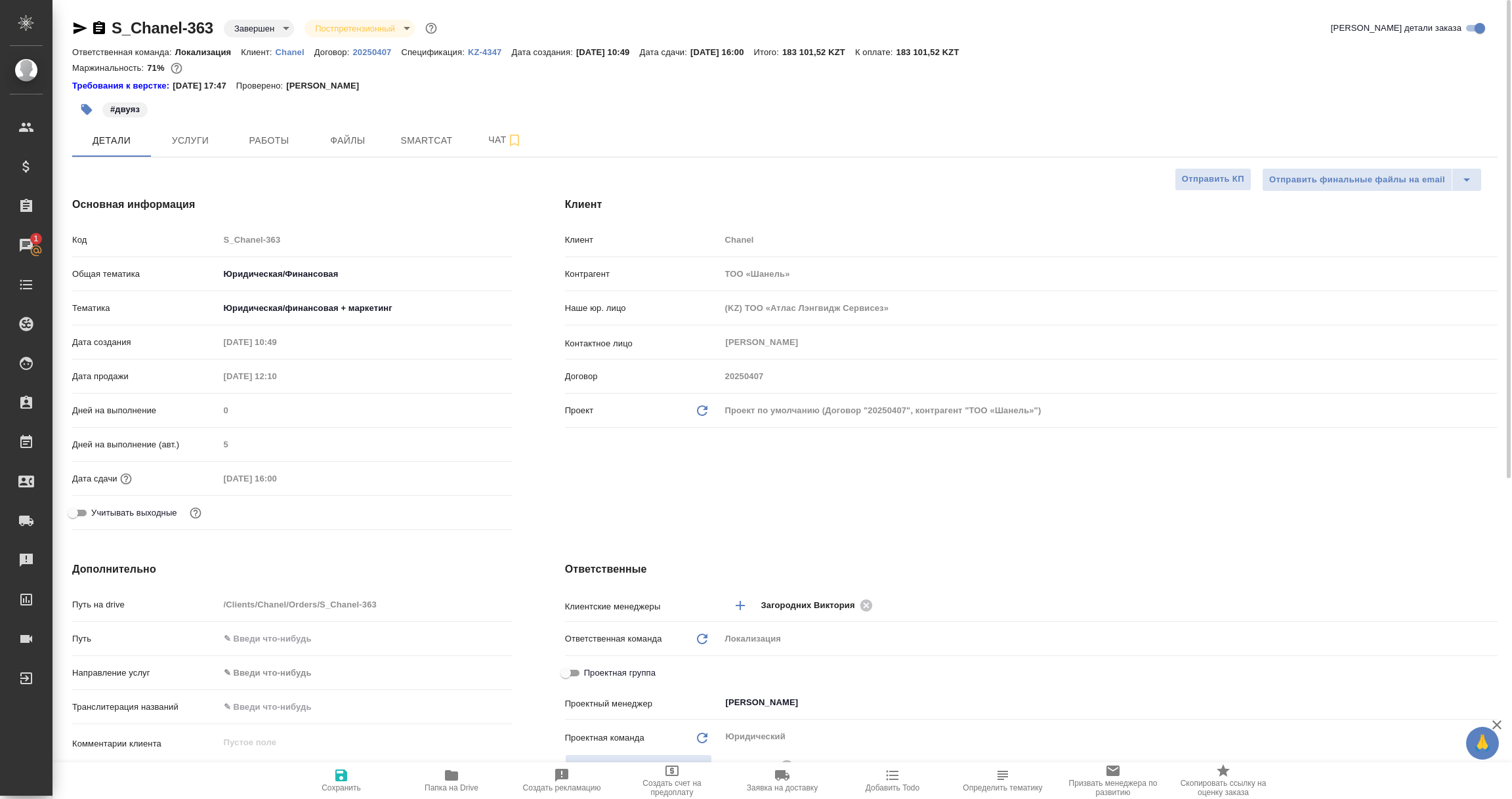
type textarea "x"
